Goal: Information Seeking & Learning: Learn about a topic

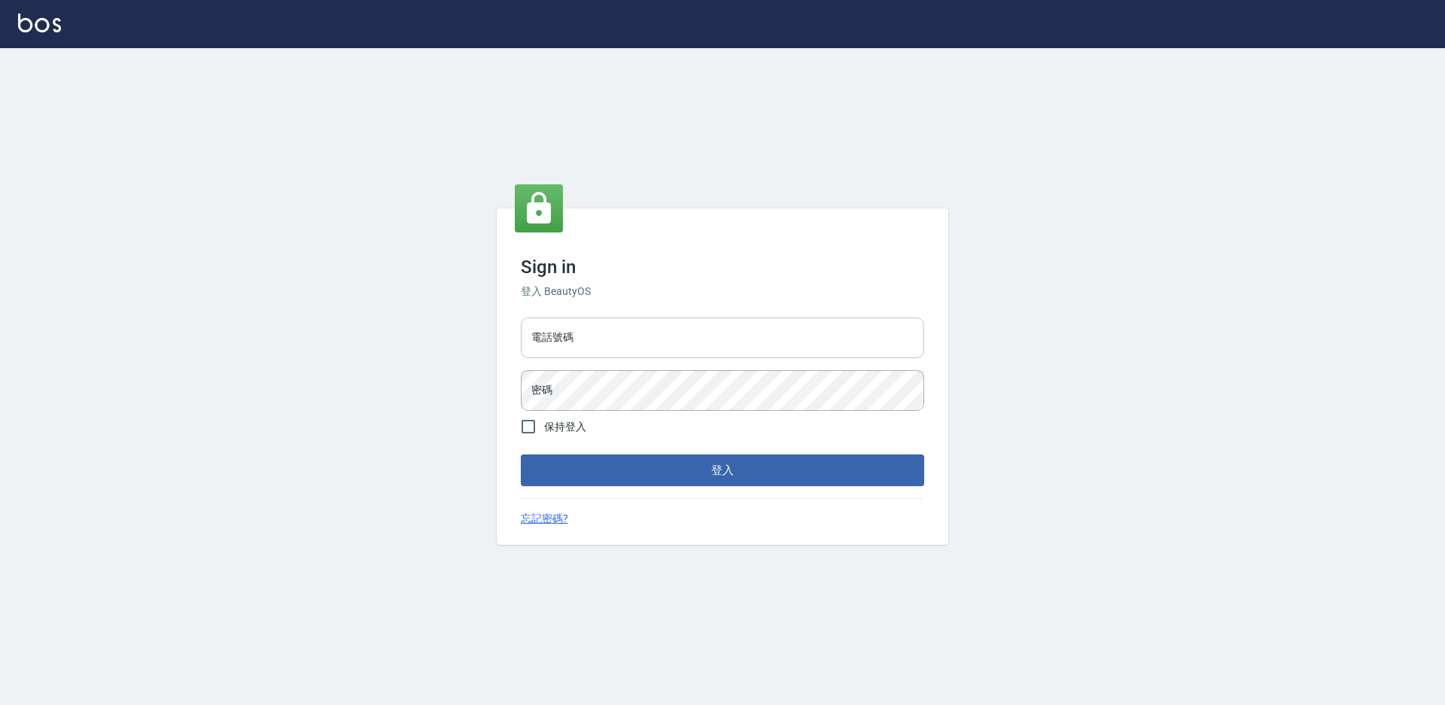
click at [570, 333] on div "電話號碼 電話號碼" at bounding box center [722, 338] width 403 height 41
type input "0988338477"
click at [521, 455] on button "登入" at bounding box center [722, 471] width 403 height 32
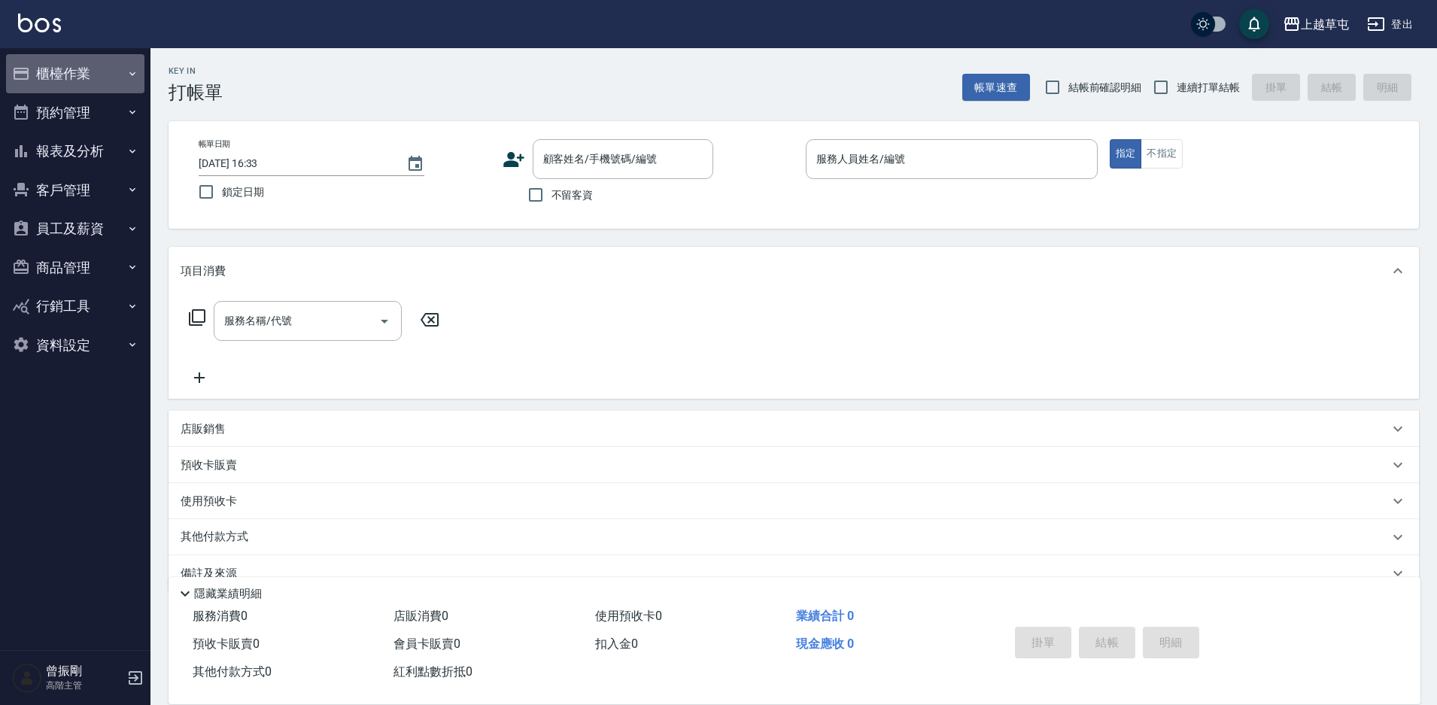
click at [66, 76] on button "櫃檯作業" at bounding box center [75, 73] width 138 height 39
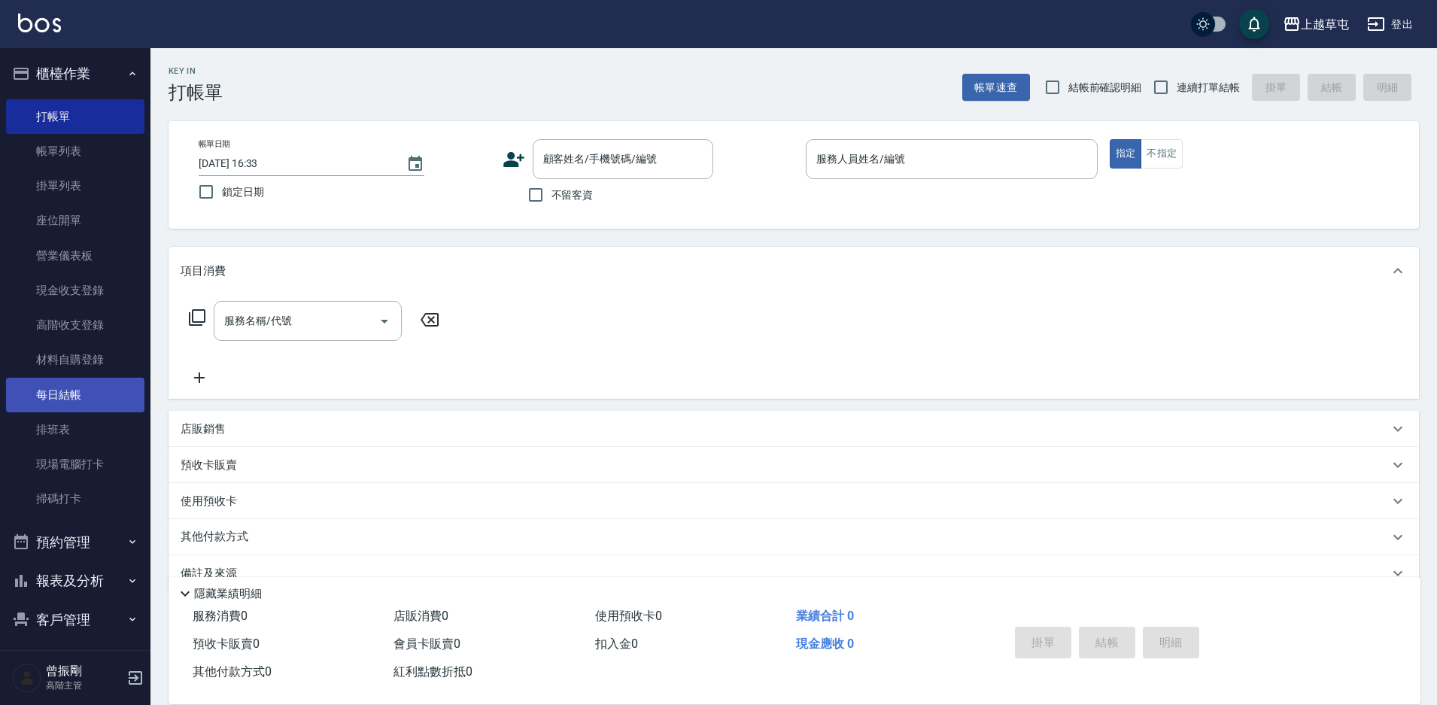
click at [58, 395] on link "每日結帳" at bounding box center [75, 395] width 138 height 35
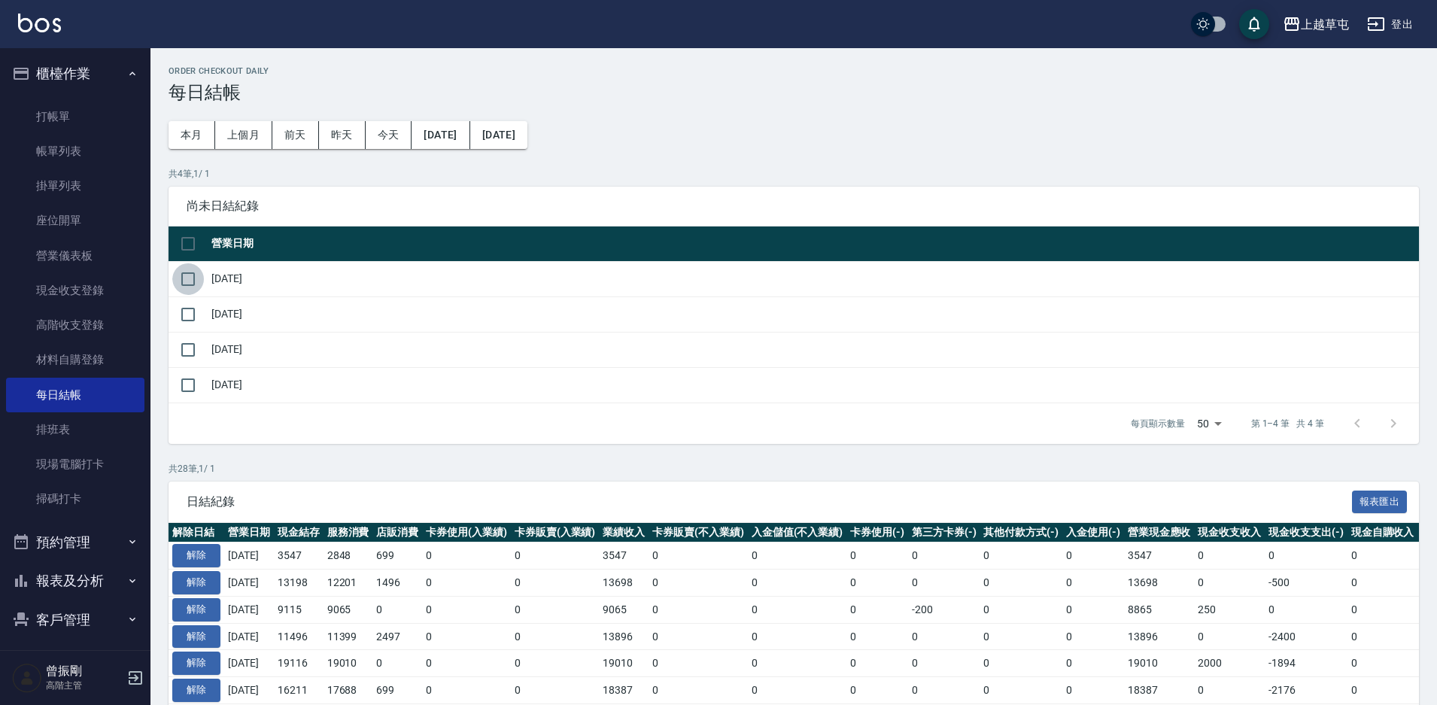
click at [188, 274] on input "checkbox" at bounding box center [188, 279] width 32 height 32
checkbox input "true"
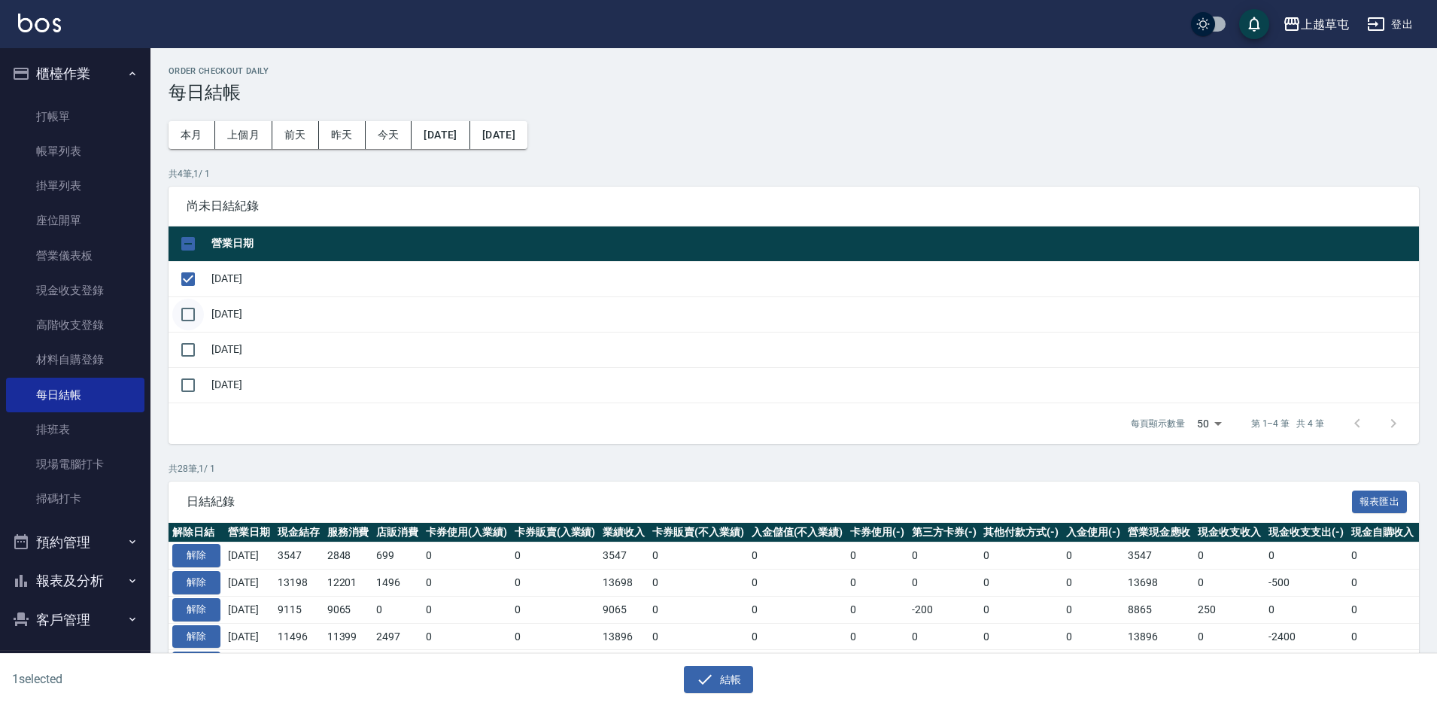
click at [186, 315] on input "checkbox" at bounding box center [188, 315] width 32 height 32
checkbox input "true"
click at [187, 345] on input "checkbox" at bounding box center [188, 350] width 32 height 32
checkbox input "true"
click at [727, 683] on button "結帳" at bounding box center [719, 680] width 70 height 28
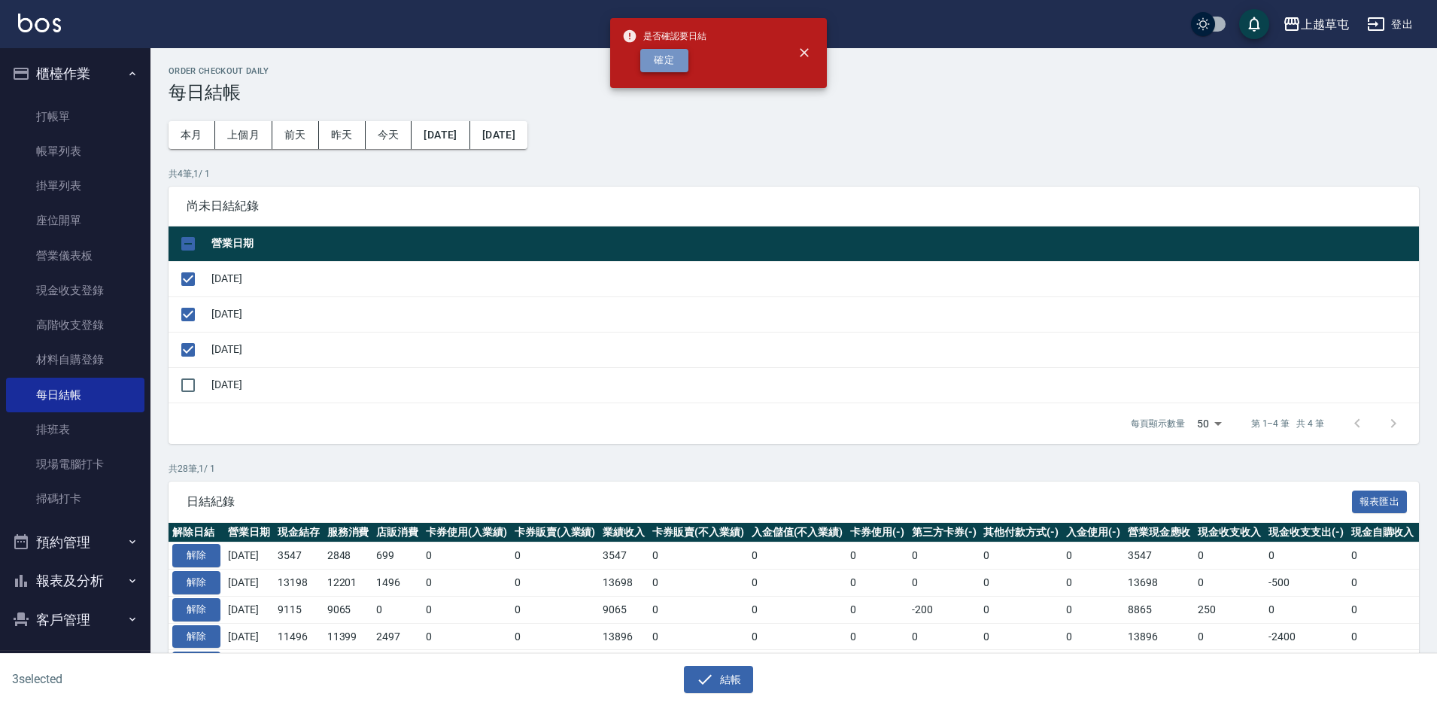
click at [673, 50] on button "確定" at bounding box center [664, 60] width 48 height 23
click at [673, 50] on div "確定" at bounding box center [664, 60] width 84 height 23
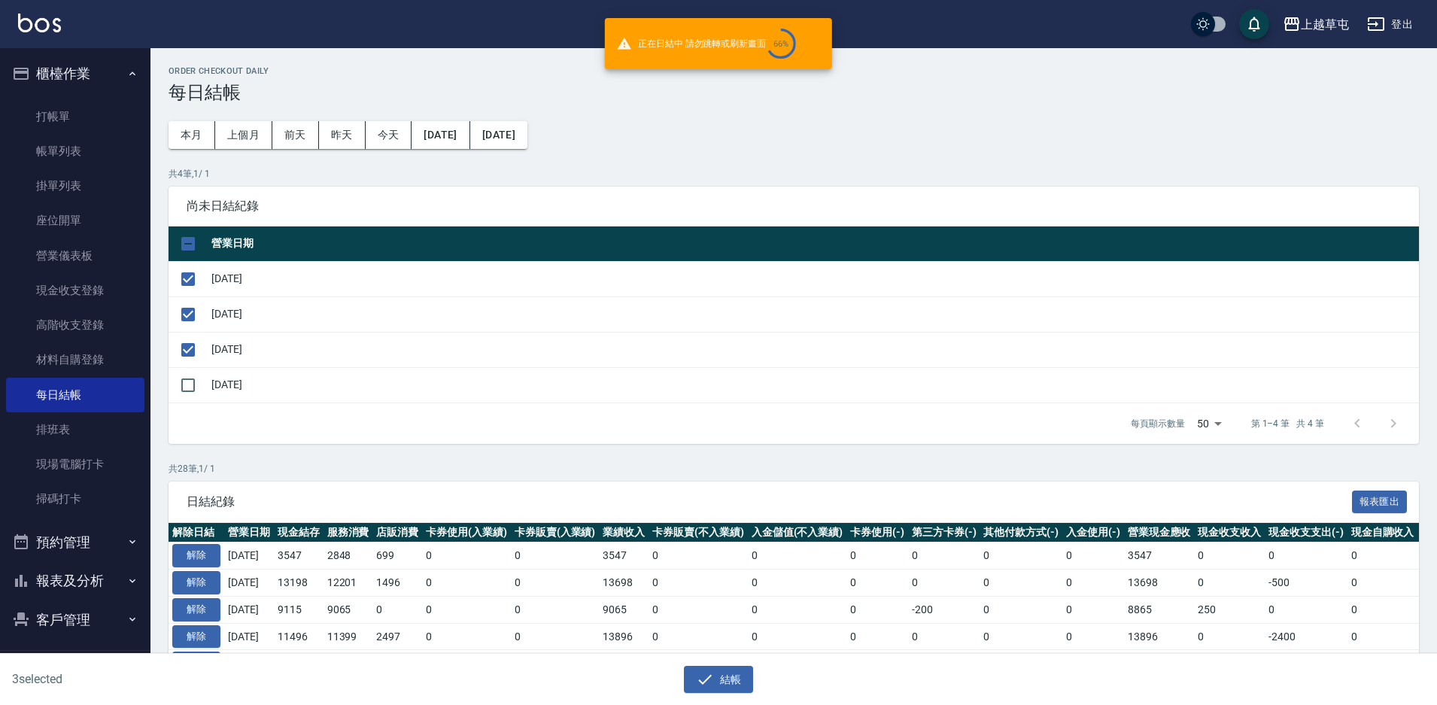
checkbox input "false"
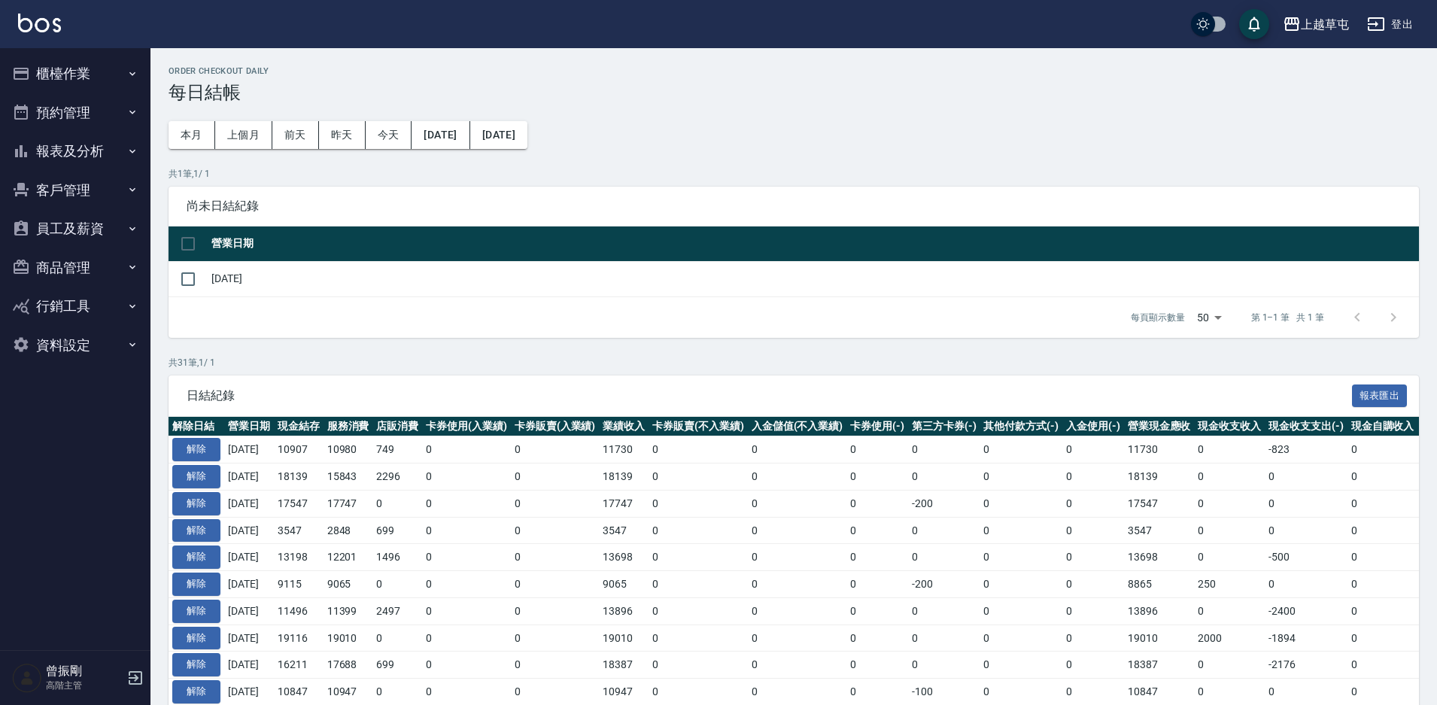
click at [76, 154] on button "報表及分析" at bounding box center [75, 151] width 138 height 39
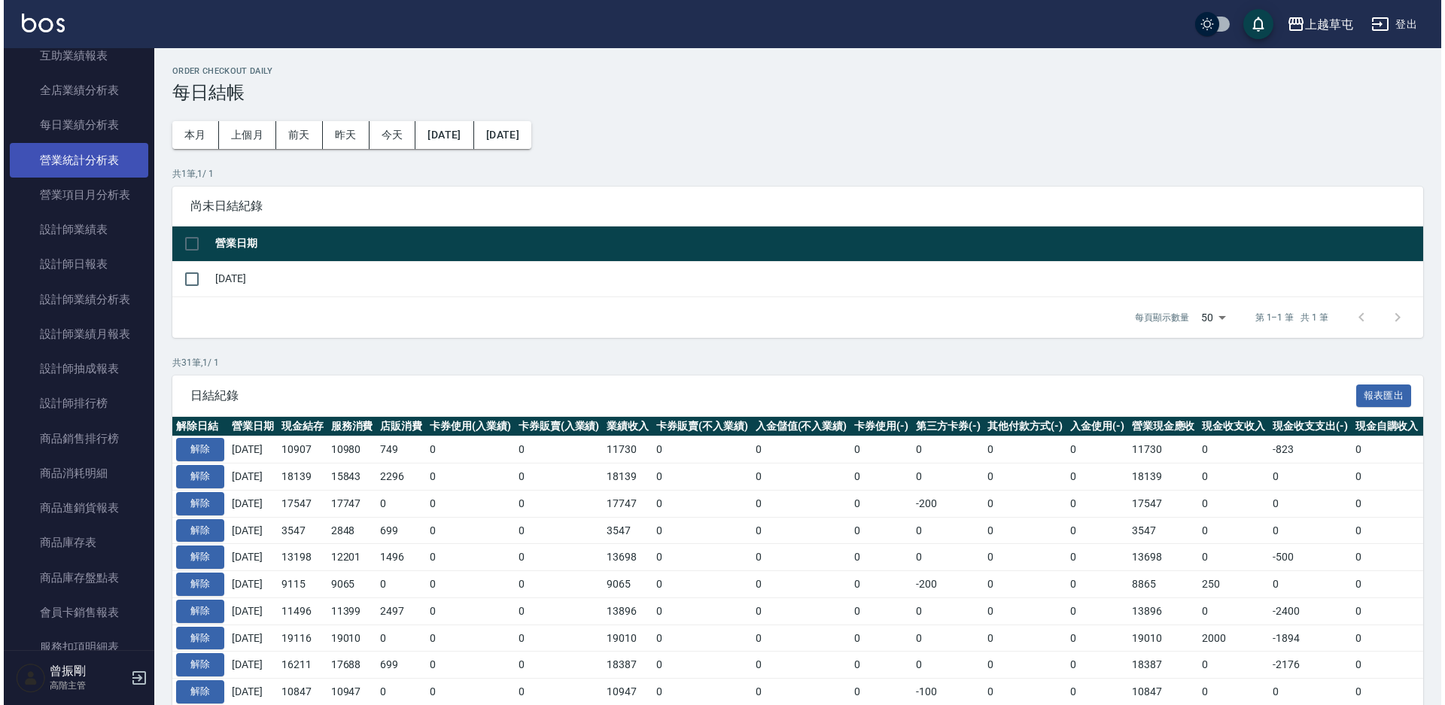
scroll to position [527, 0]
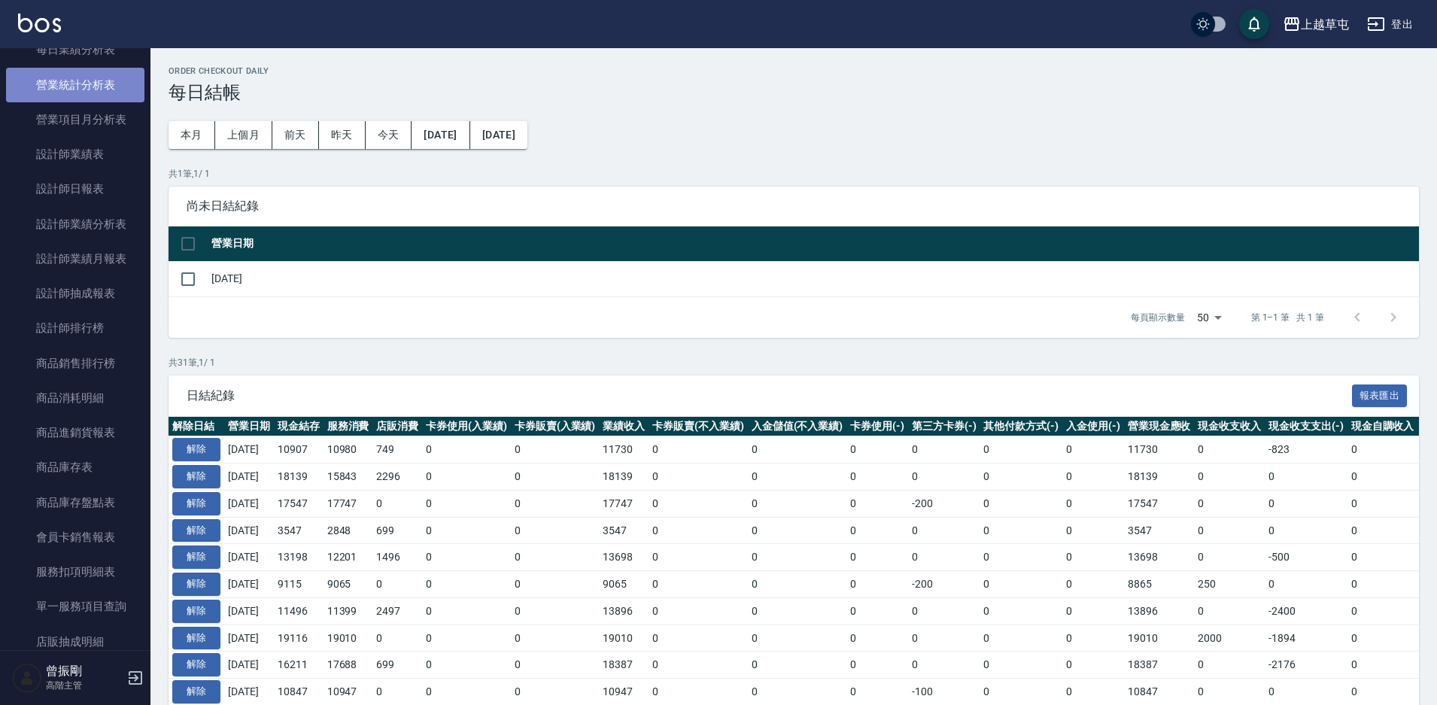
click at [75, 91] on link "營業統計分析表" at bounding box center [75, 85] width 138 height 35
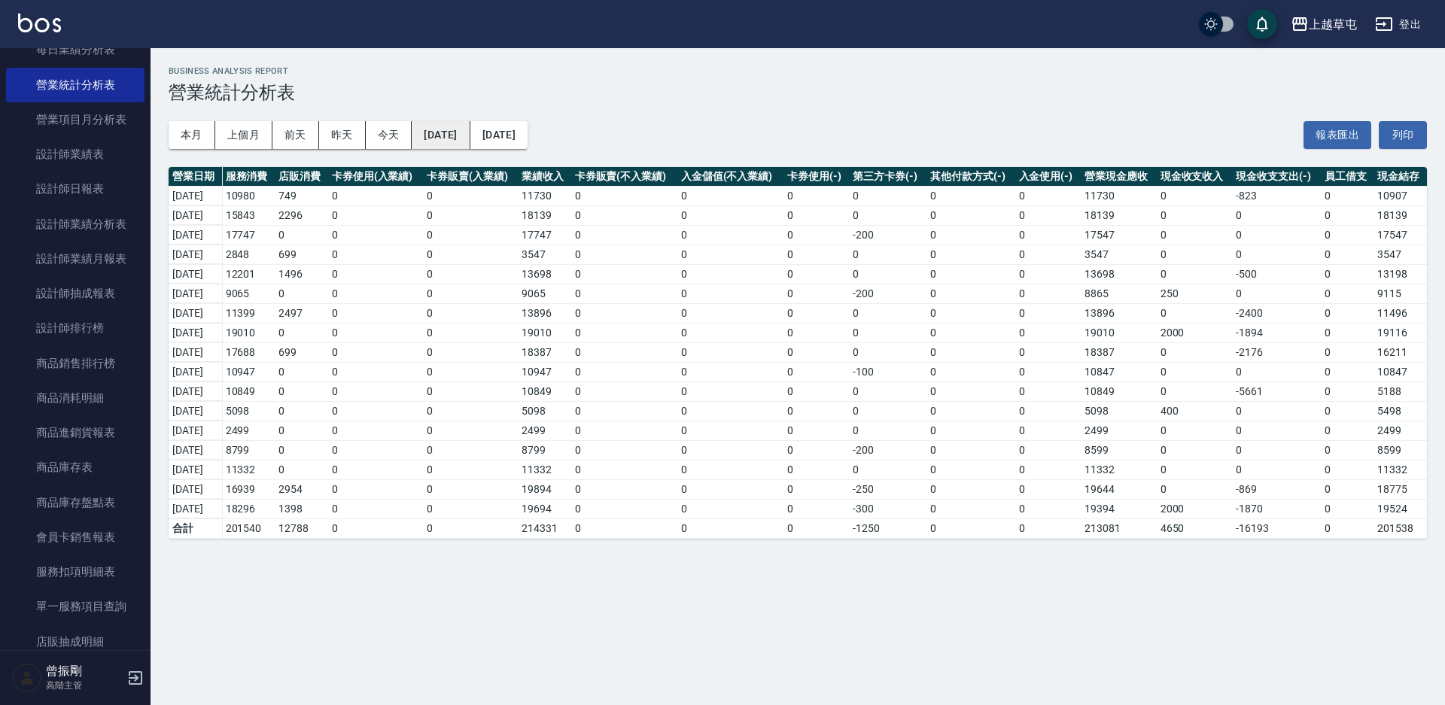
click at [470, 138] on button "[DATE]" at bounding box center [441, 135] width 58 height 28
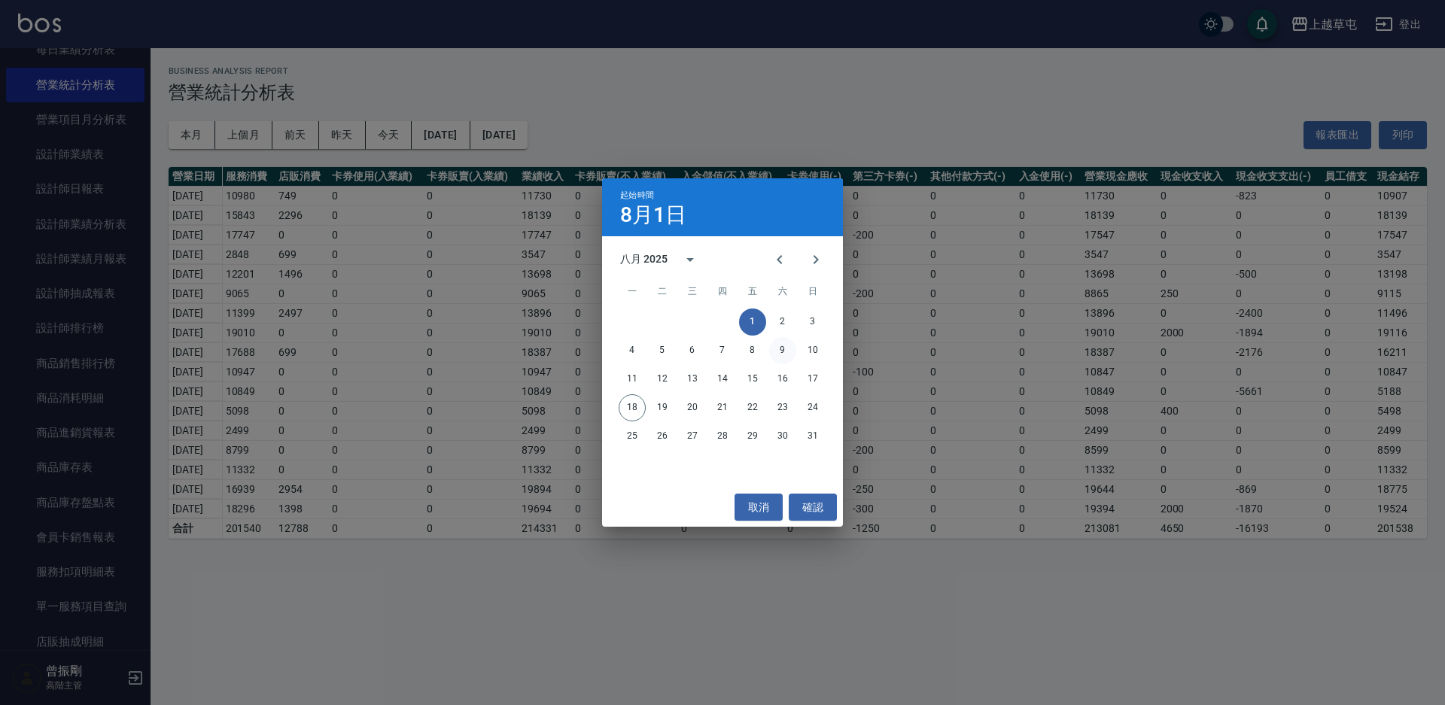
click at [781, 348] on button "9" at bounding box center [782, 350] width 27 height 27
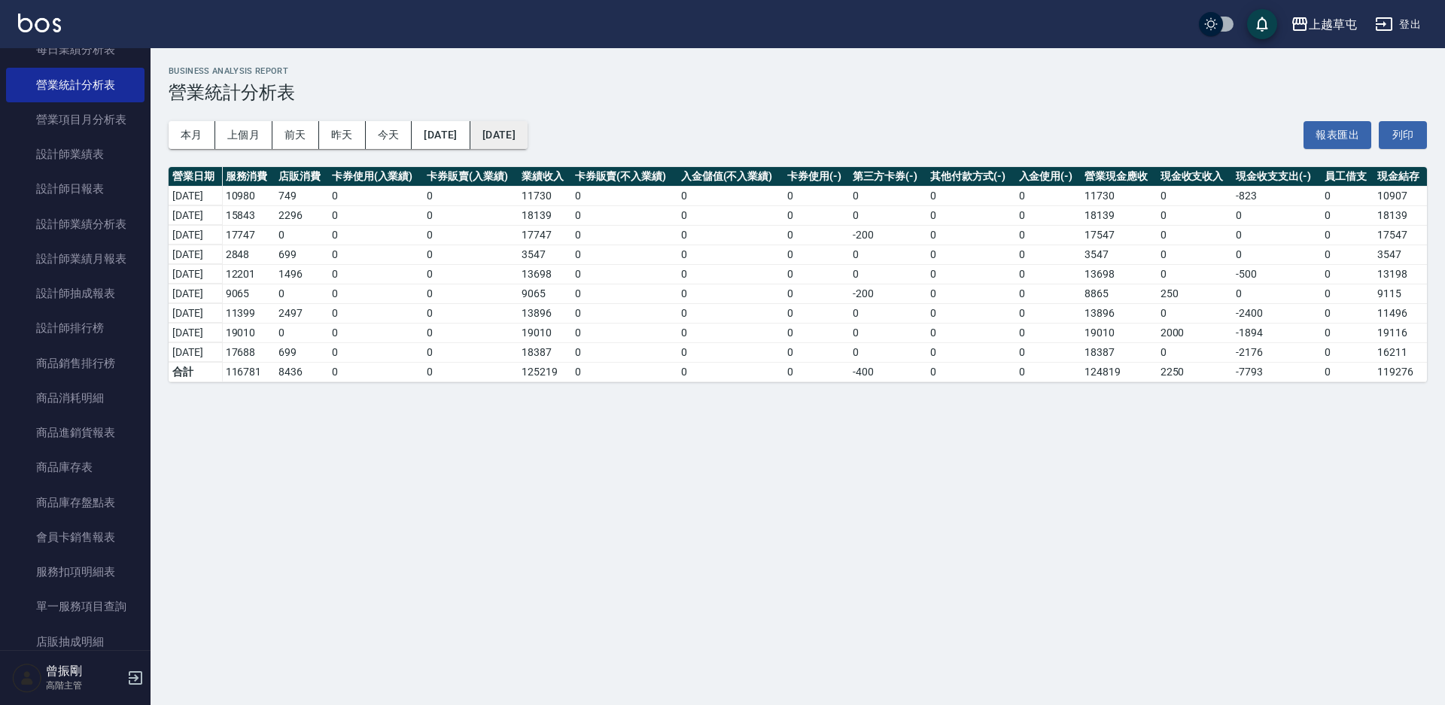
click at [528, 140] on button "[DATE]" at bounding box center [498, 135] width 57 height 28
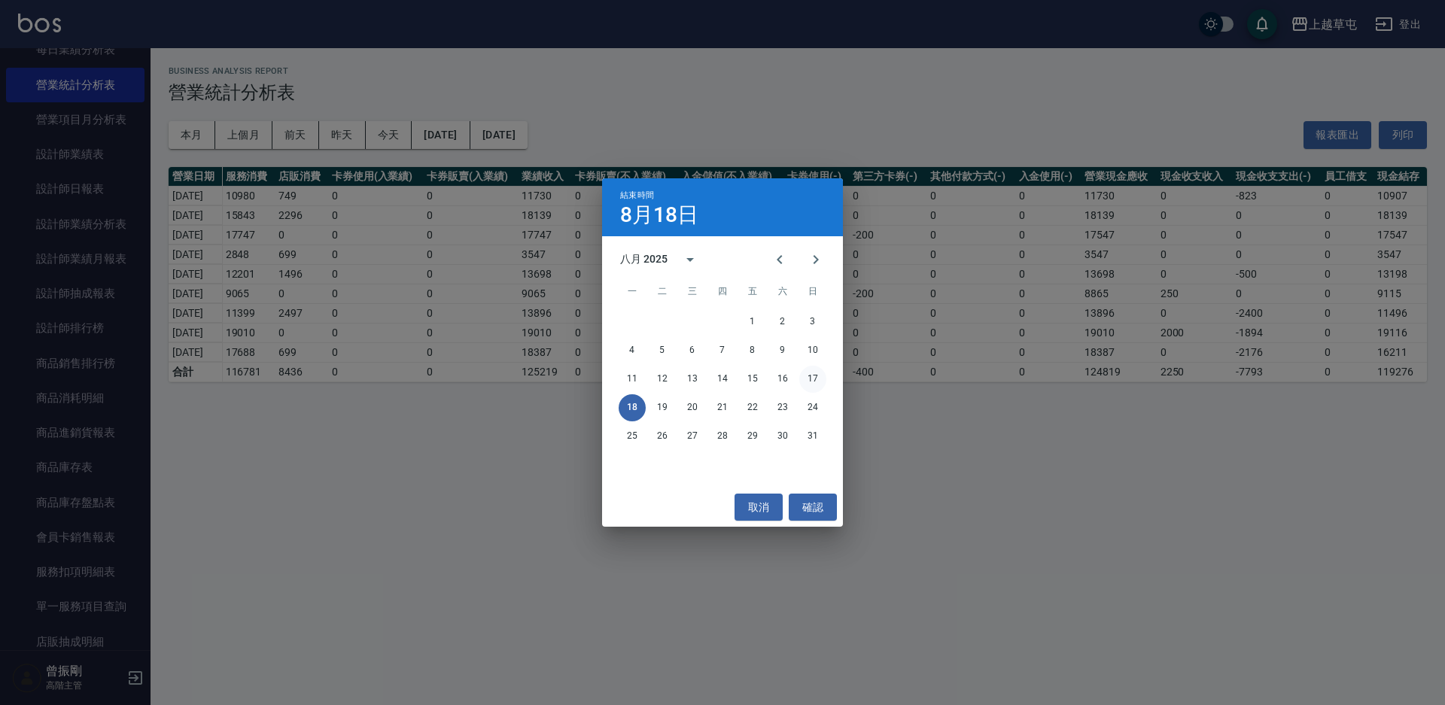
click at [813, 376] on button "17" at bounding box center [812, 379] width 27 height 27
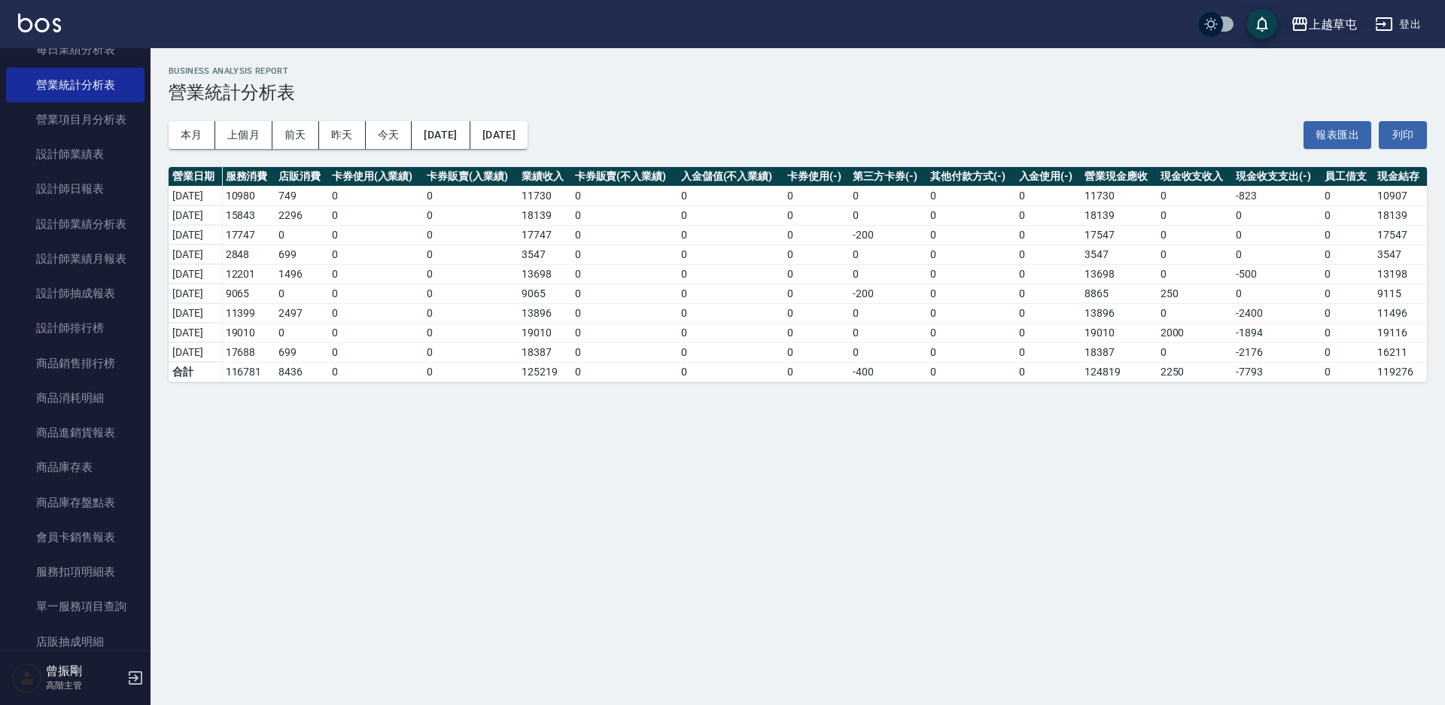
click at [1316, 26] on div "上越草屯" at bounding box center [1333, 24] width 48 height 19
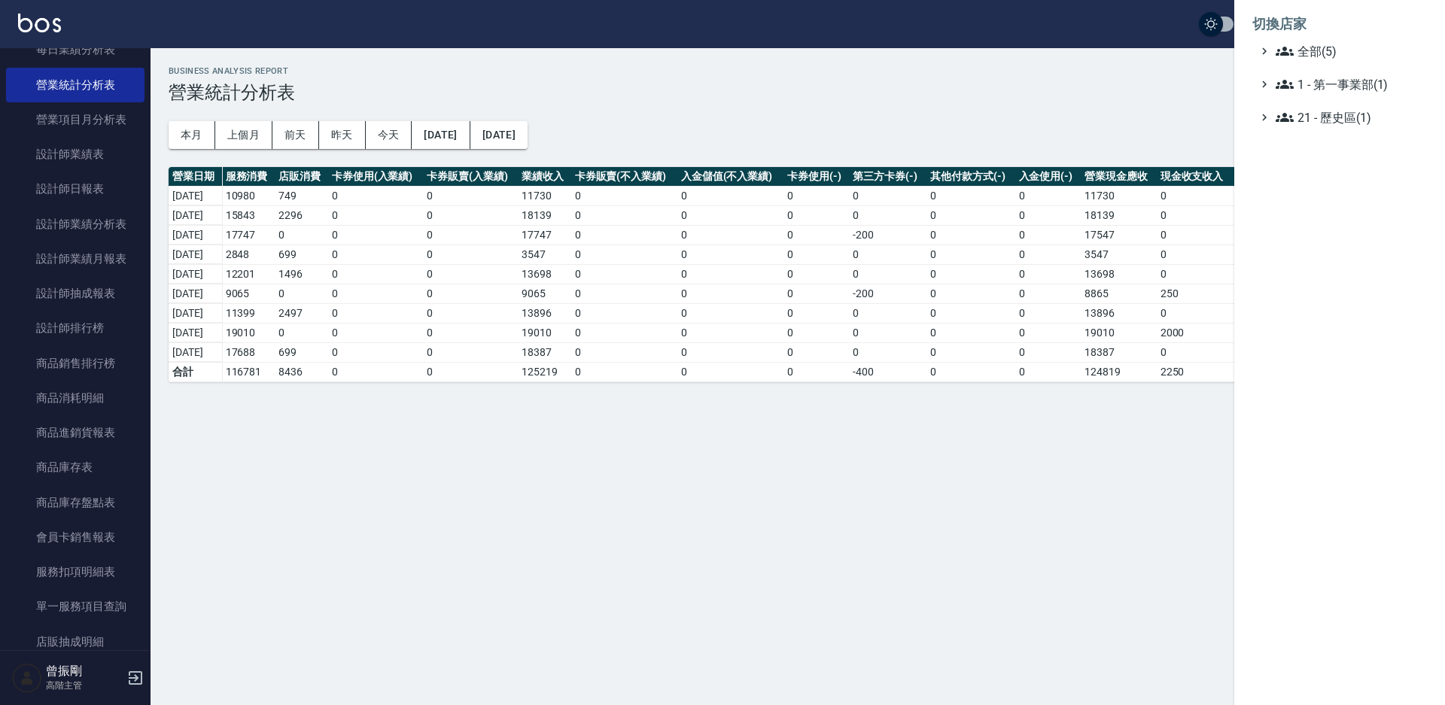
click at [1323, 41] on li "切換店家" at bounding box center [1339, 24] width 175 height 36
click at [1325, 47] on span "全部(5)" at bounding box center [1348, 51] width 145 height 18
click at [1320, 56] on span "全部(5)" at bounding box center [1348, 51] width 145 height 18
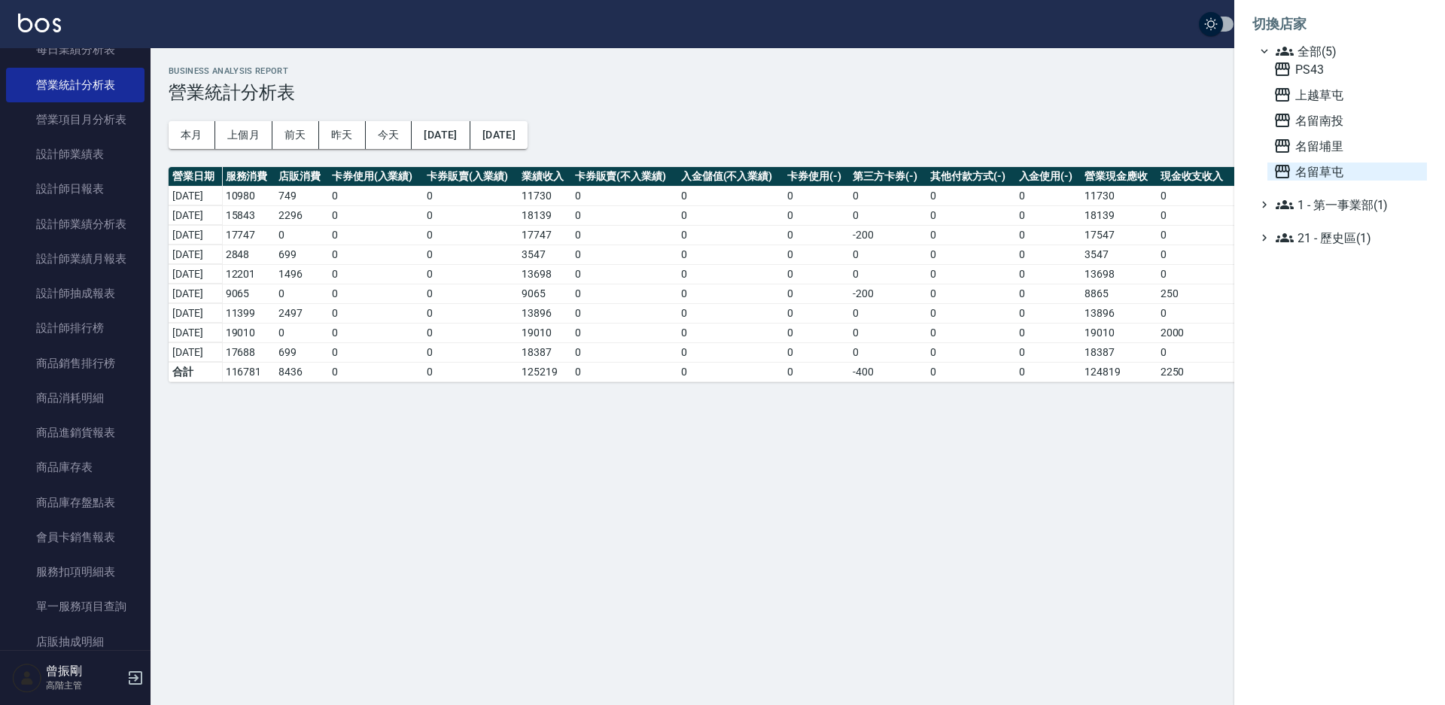
click at [1335, 172] on span "名留草屯" at bounding box center [1347, 172] width 148 height 18
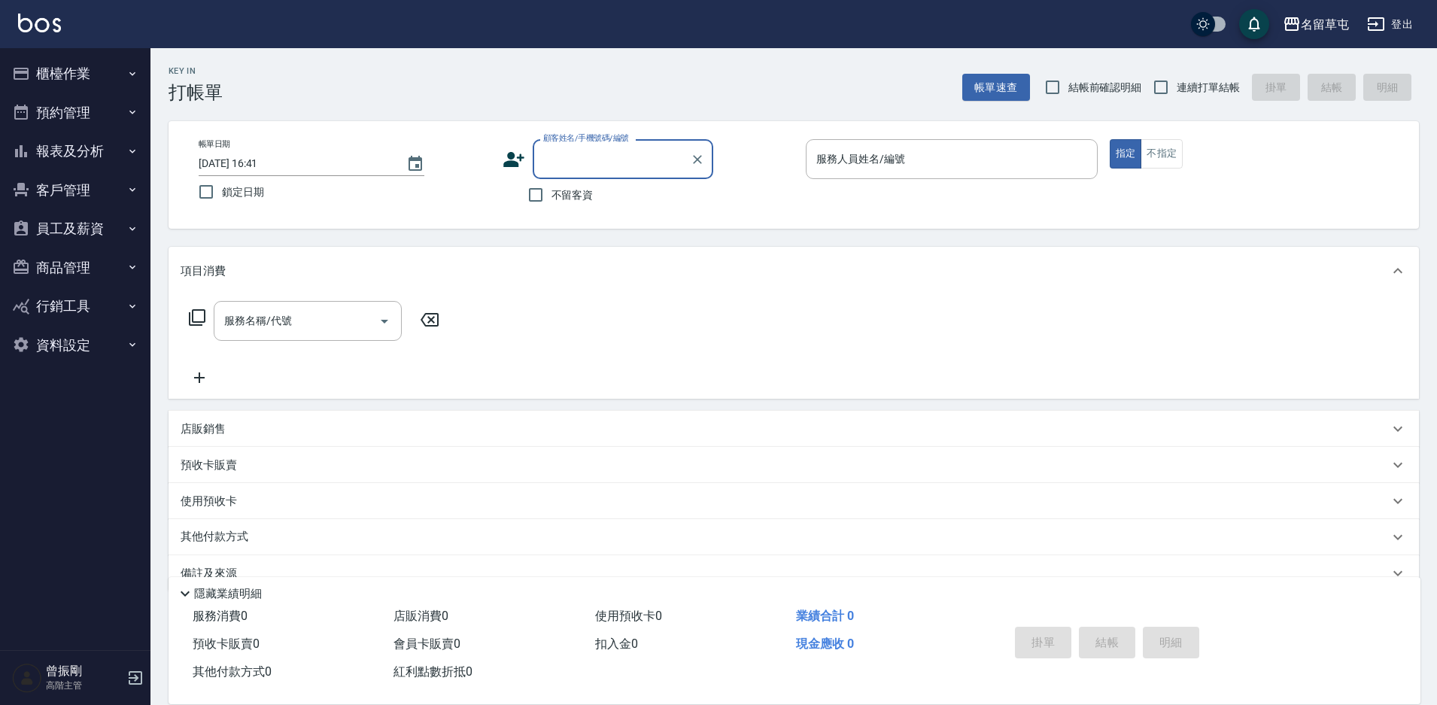
click at [98, 154] on button "報表及分析" at bounding box center [75, 151] width 138 height 39
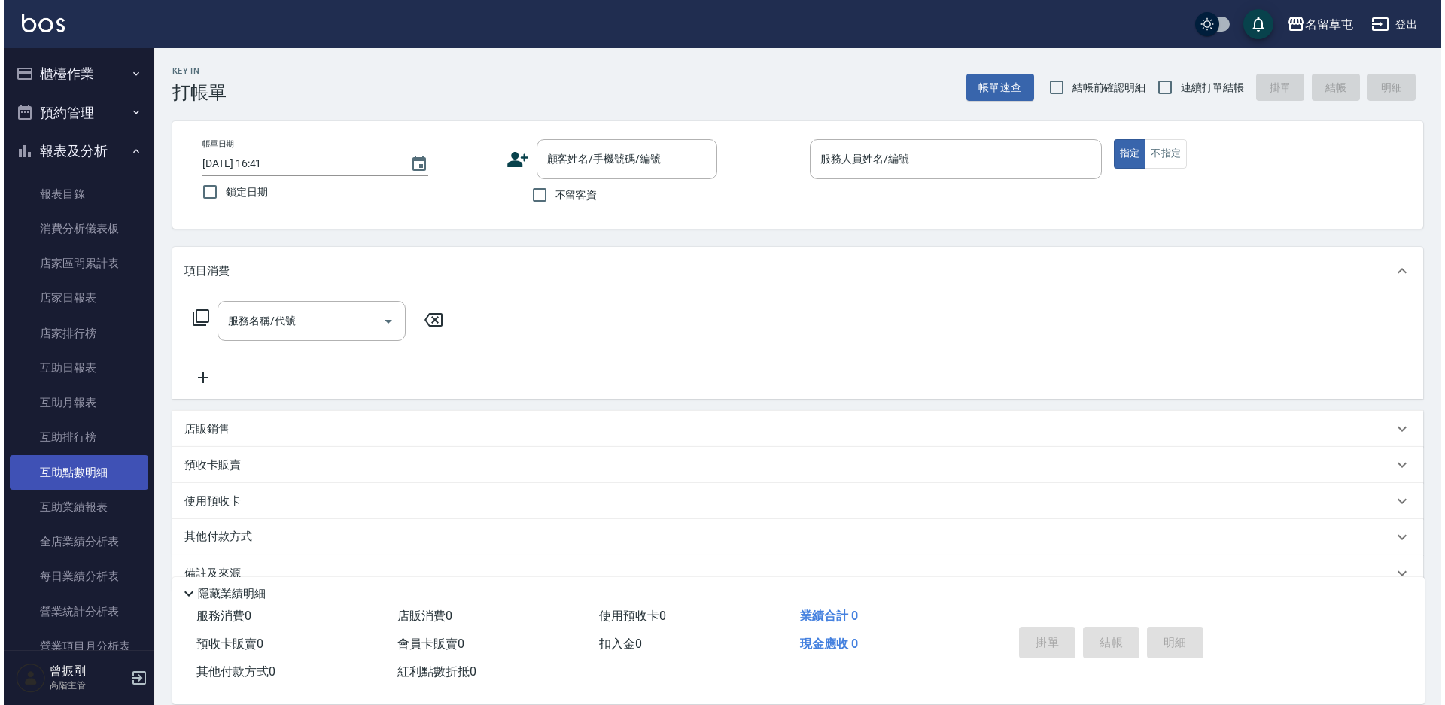
scroll to position [151, 0]
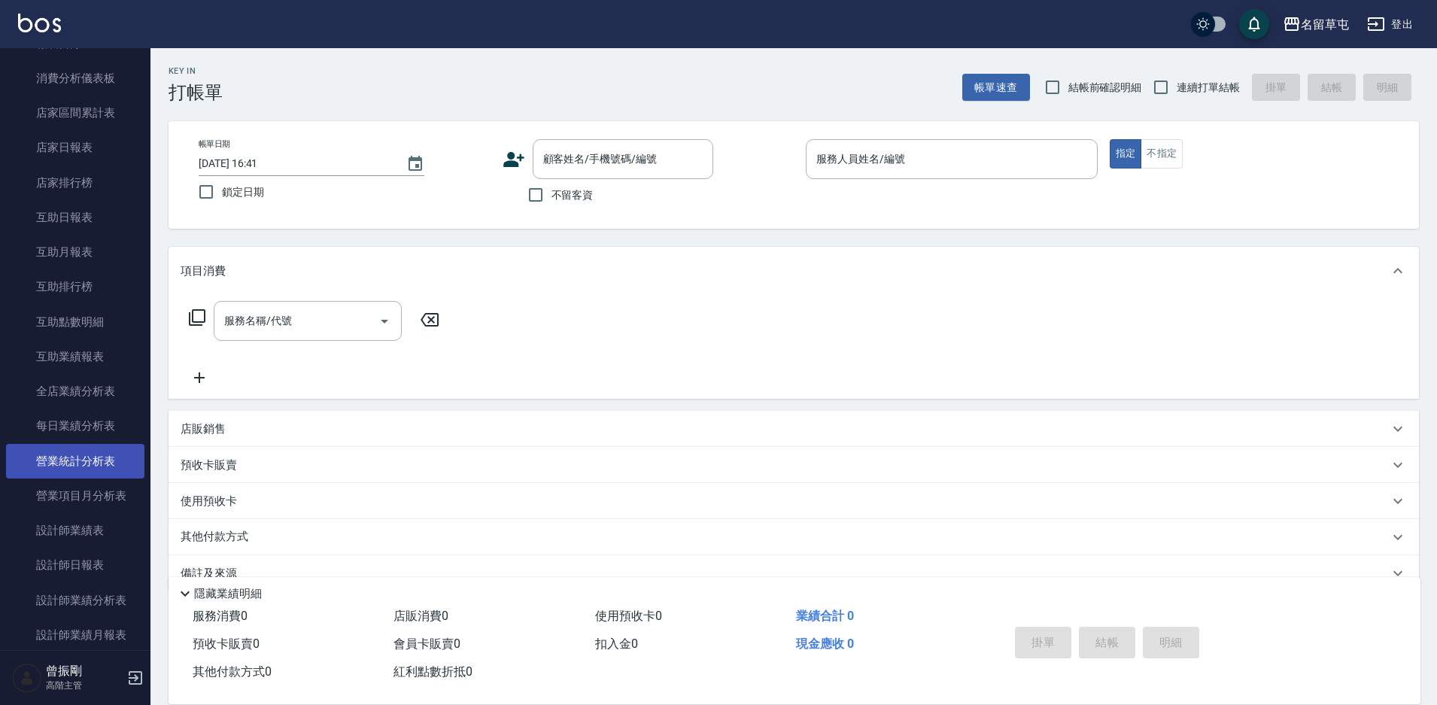
click at [72, 474] on link "營業統計分析表" at bounding box center [75, 461] width 138 height 35
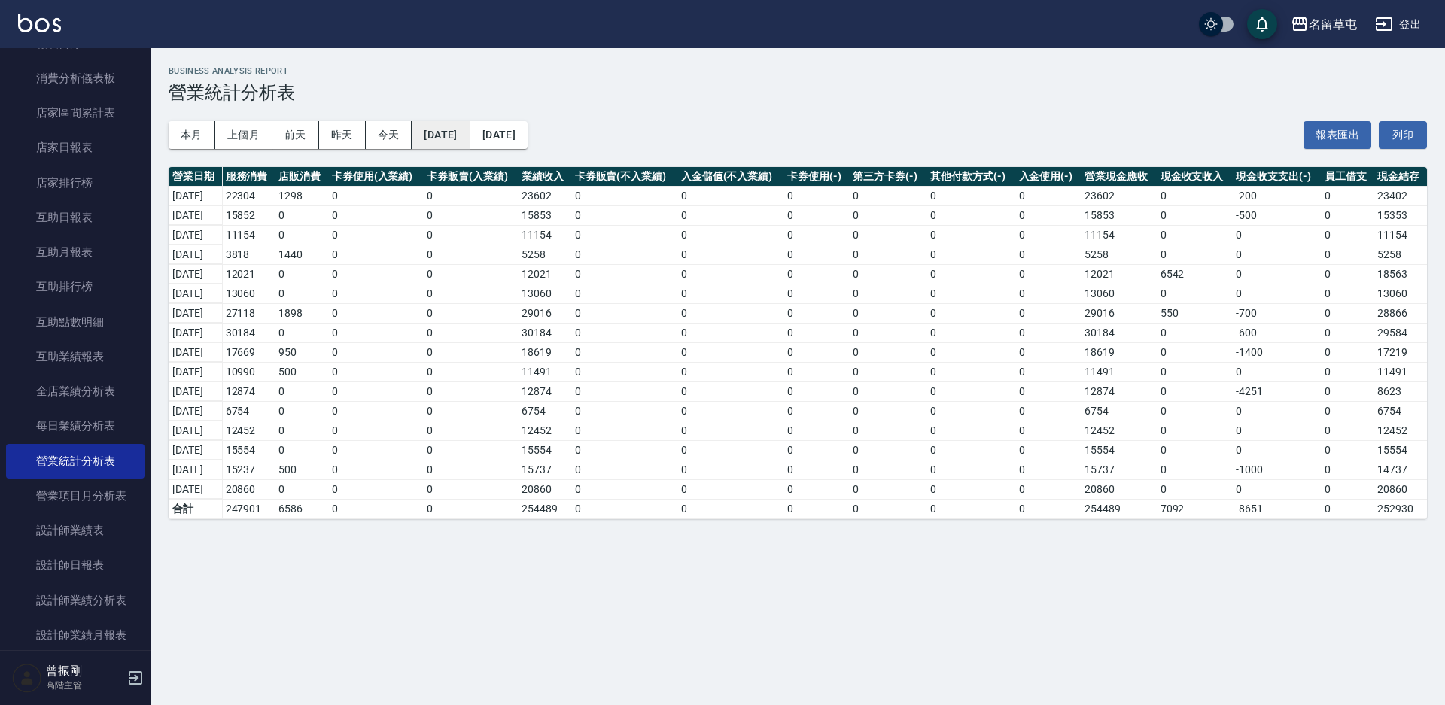
click at [470, 140] on button "[DATE]" at bounding box center [441, 135] width 58 height 28
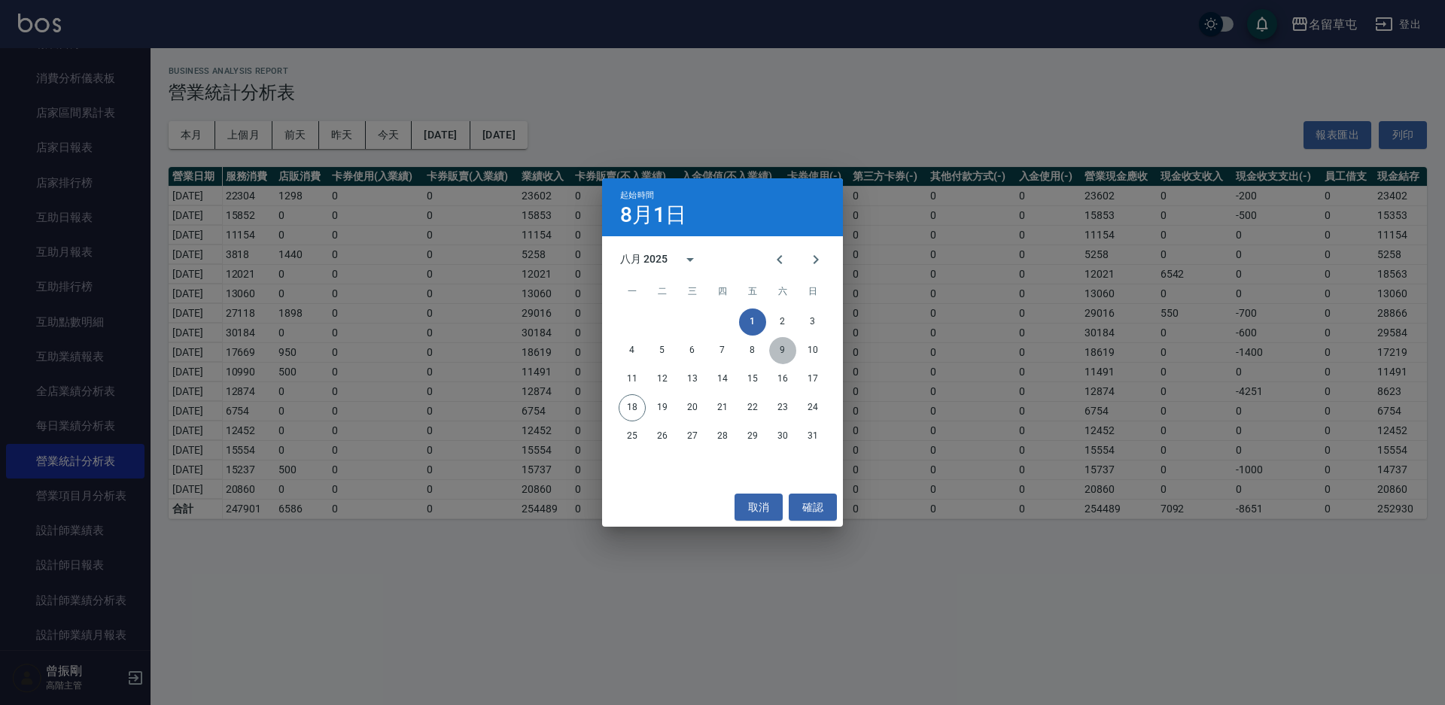
click at [778, 344] on button "9" at bounding box center [782, 350] width 27 height 27
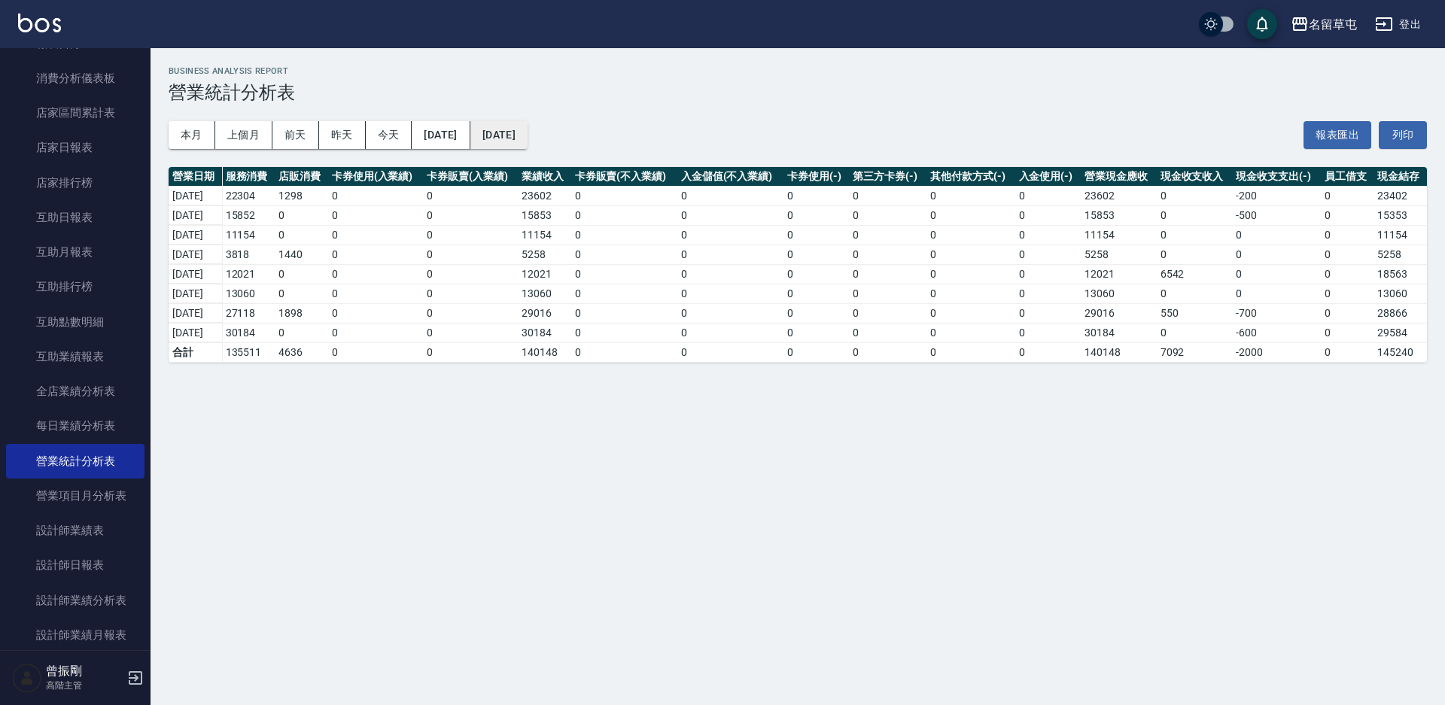
click at [528, 141] on button "[DATE]" at bounding box center [498, 135] width 57 height 28
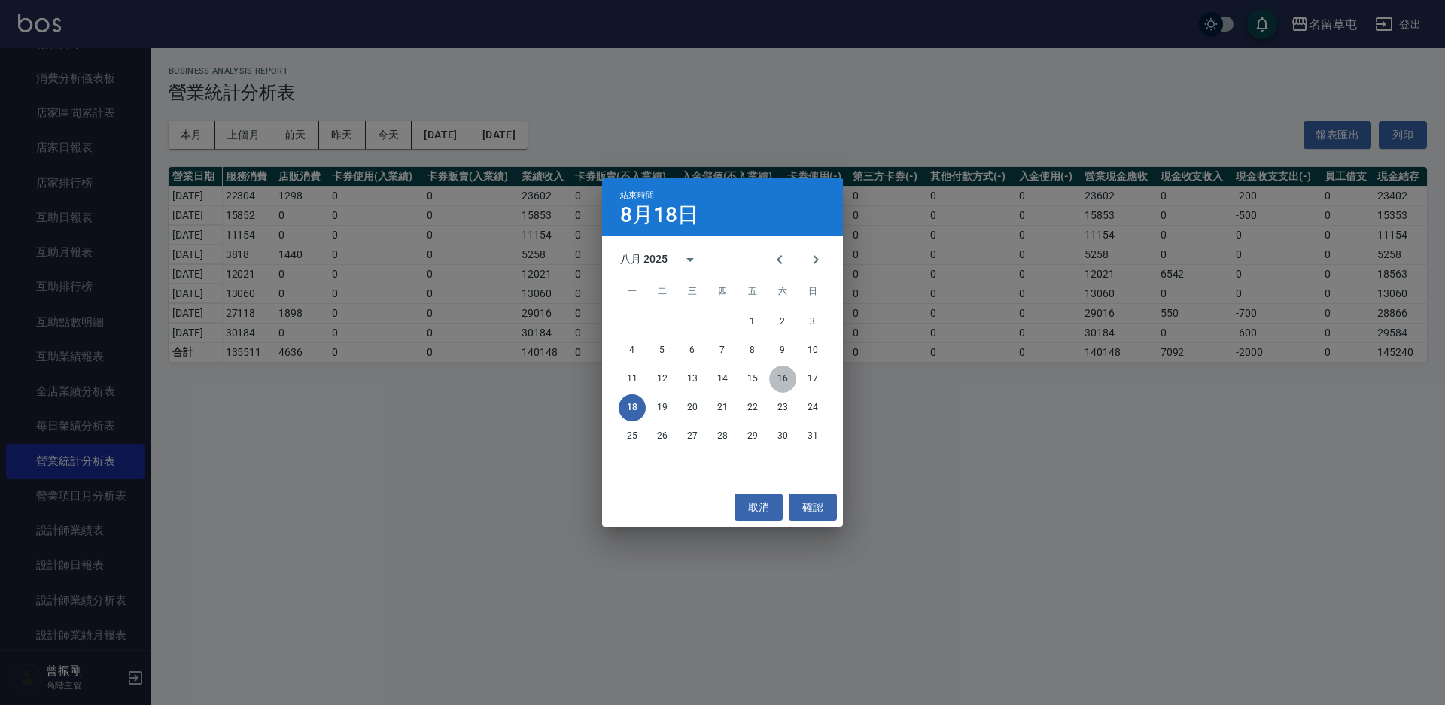
click at [787, 377] on button "16" at bounding box center [782, 379] width 27 height 27
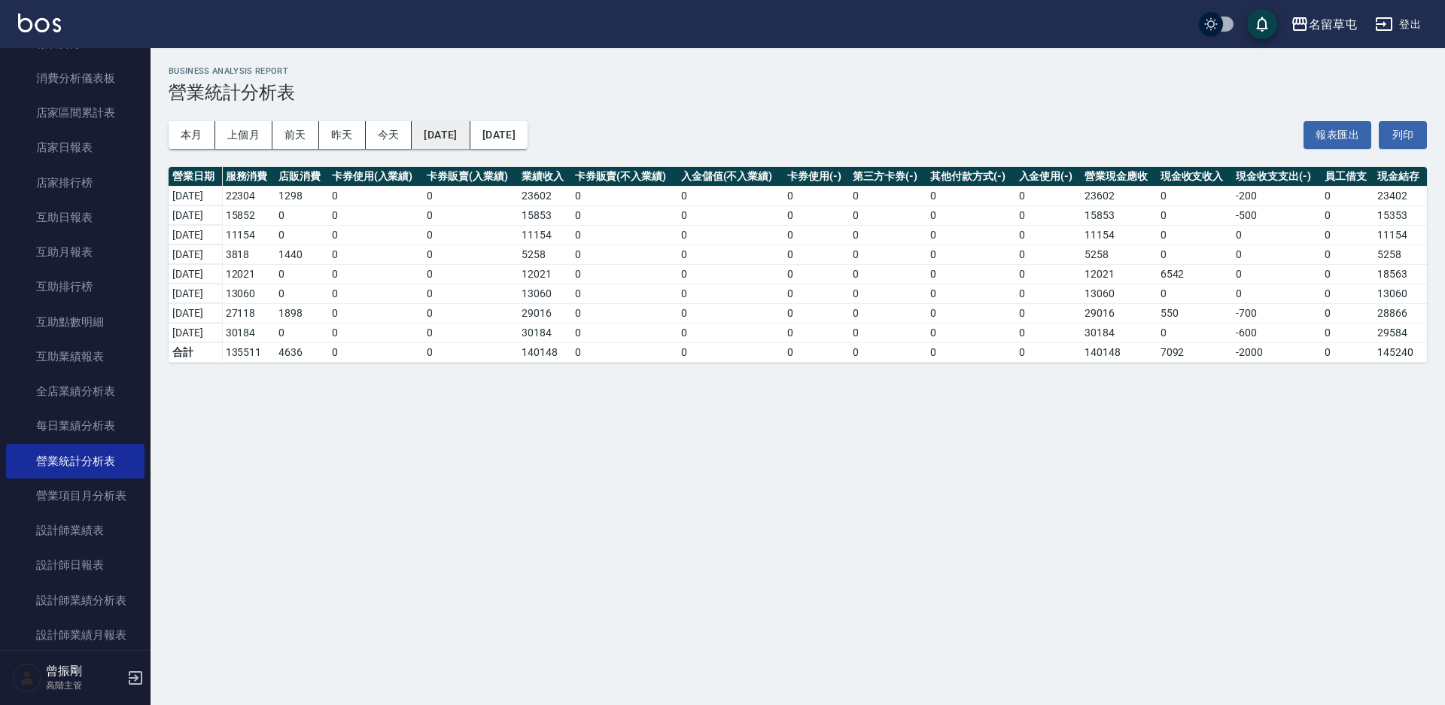
click at [461, 140] on button "[DATE]" at bounding box center [441, 135] width 58 height 28
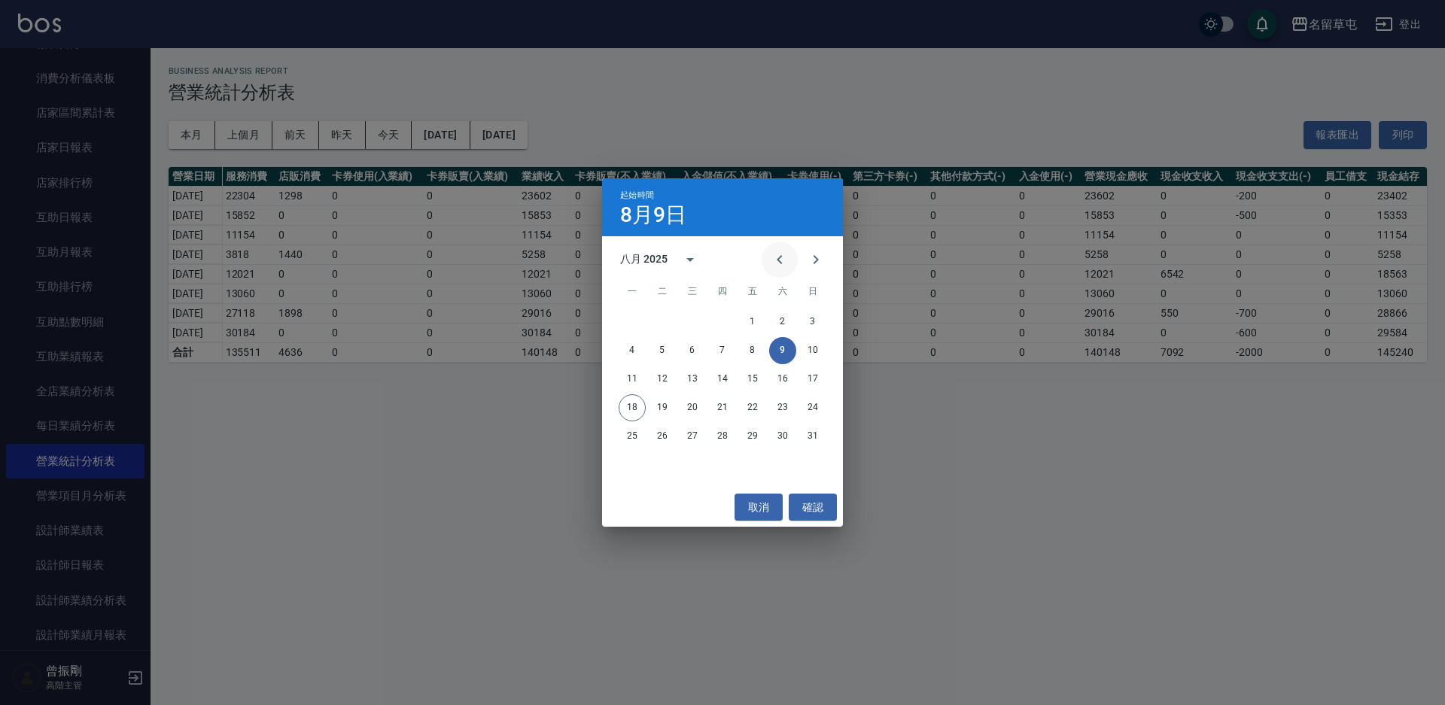
click at [780, 261] on icon "Previous month" at bounding box center [779, 259] width 5 height 9
click at [819, 406] on button "27" at bounding box center [812, 407] width 27 height 27
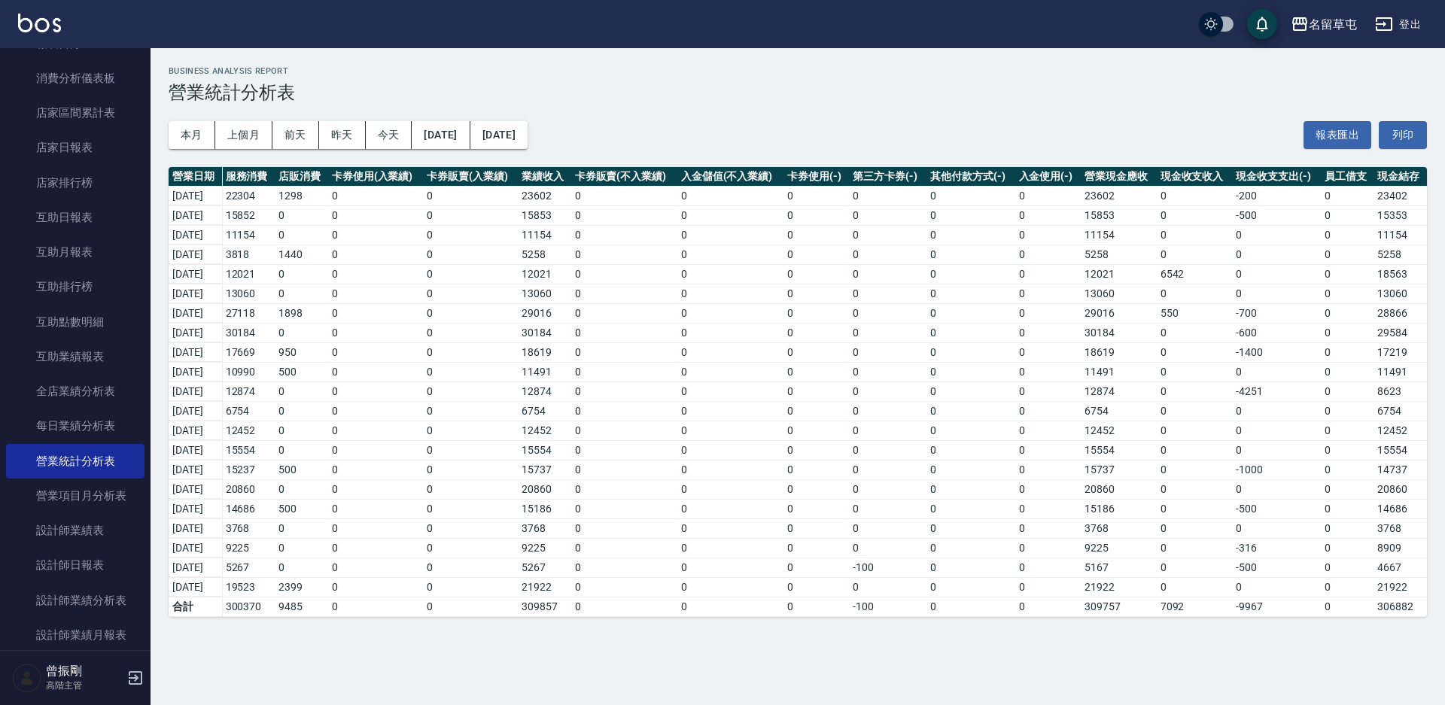
click at [1404, 20] on button "登出" at bounding box center [1398, 25] width 58 height 28
